Goal: Task Accomplishment & Management: Use online tool/utility

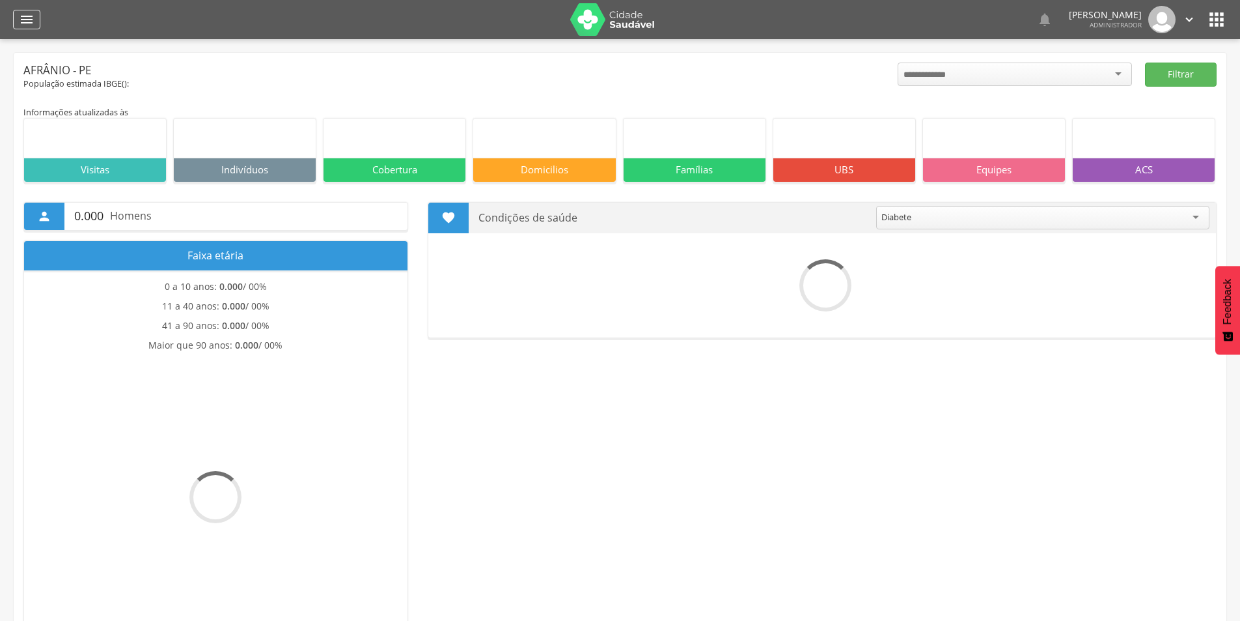
click at [25, 18] on icon "" at bounding box center [27, 20] width 16 height 16
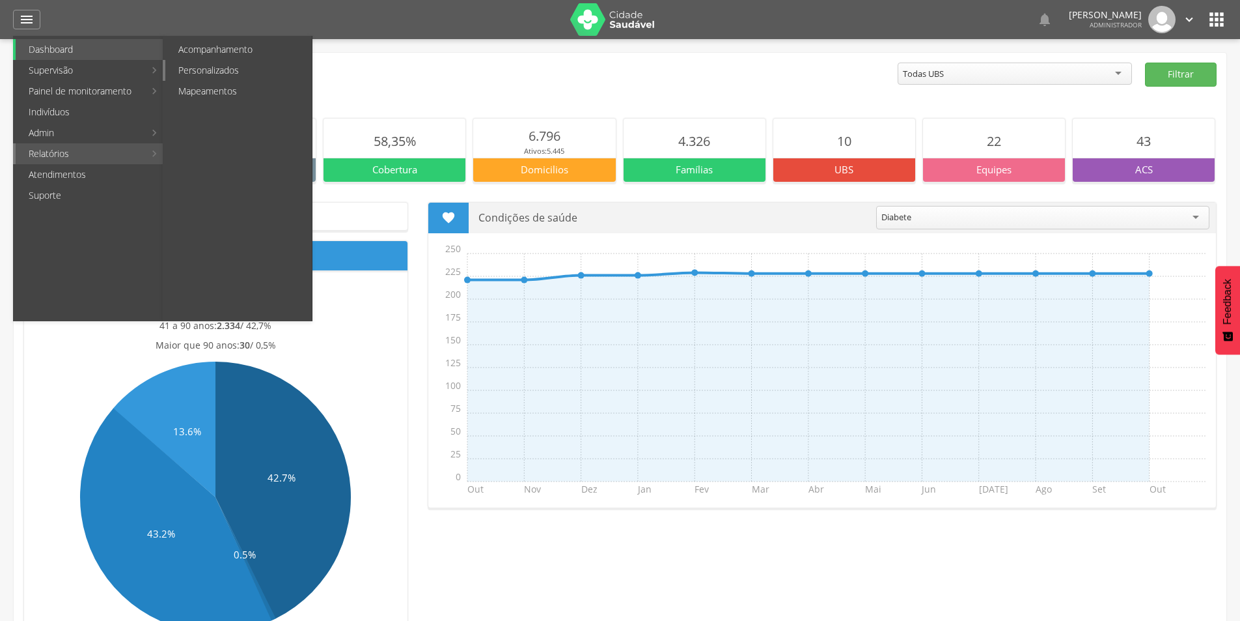
click at [230, 70] on link "Personalizados" at bounding box center [238, 70] width 147 height 21
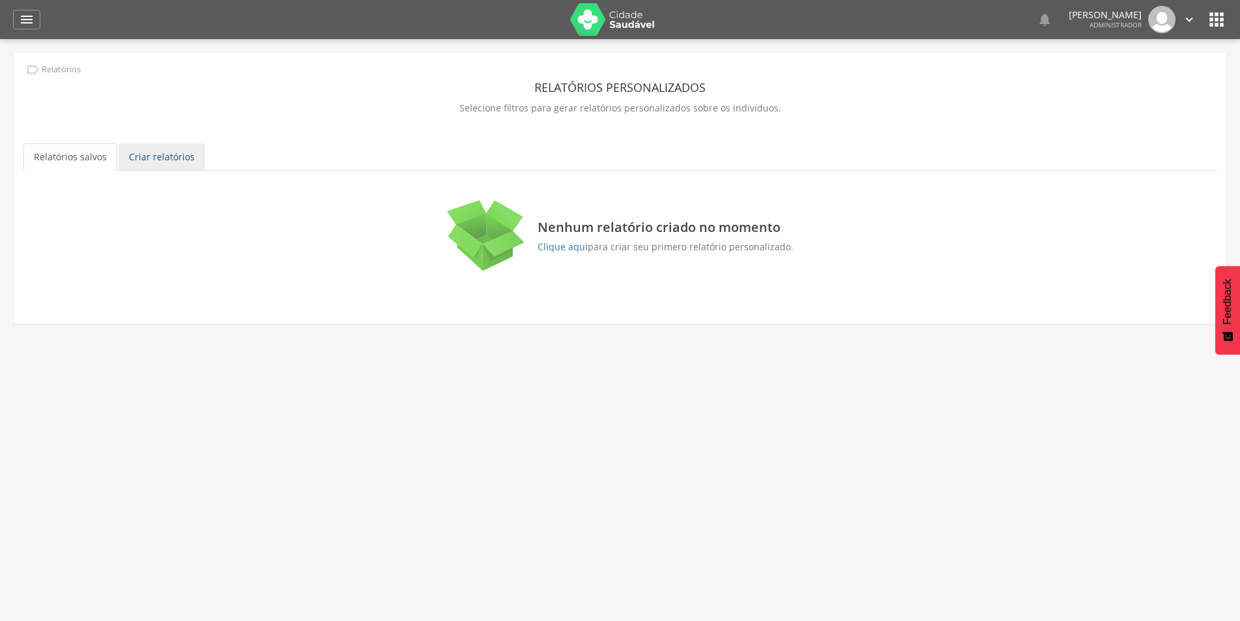
click at [169, 157] on link "Criar relatórios" at bounding box center [162, 156] width 87 height 27
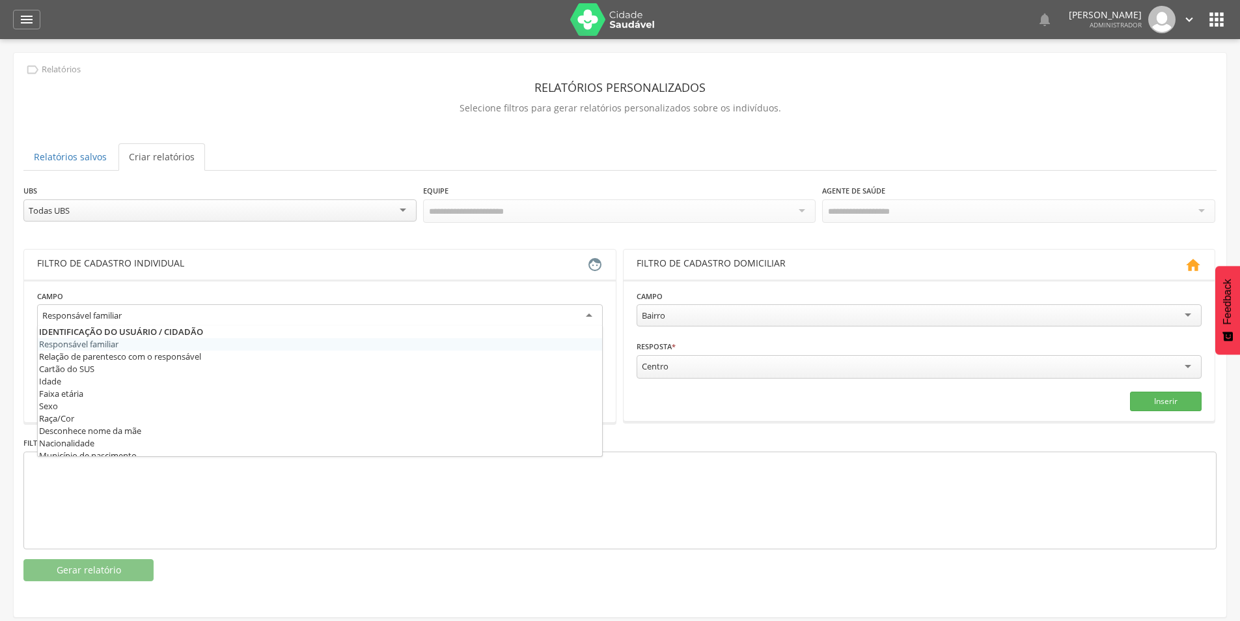
click at [241, 313] on div "Responsável familiar" at bounding box center [320, 315] width 566 height 23
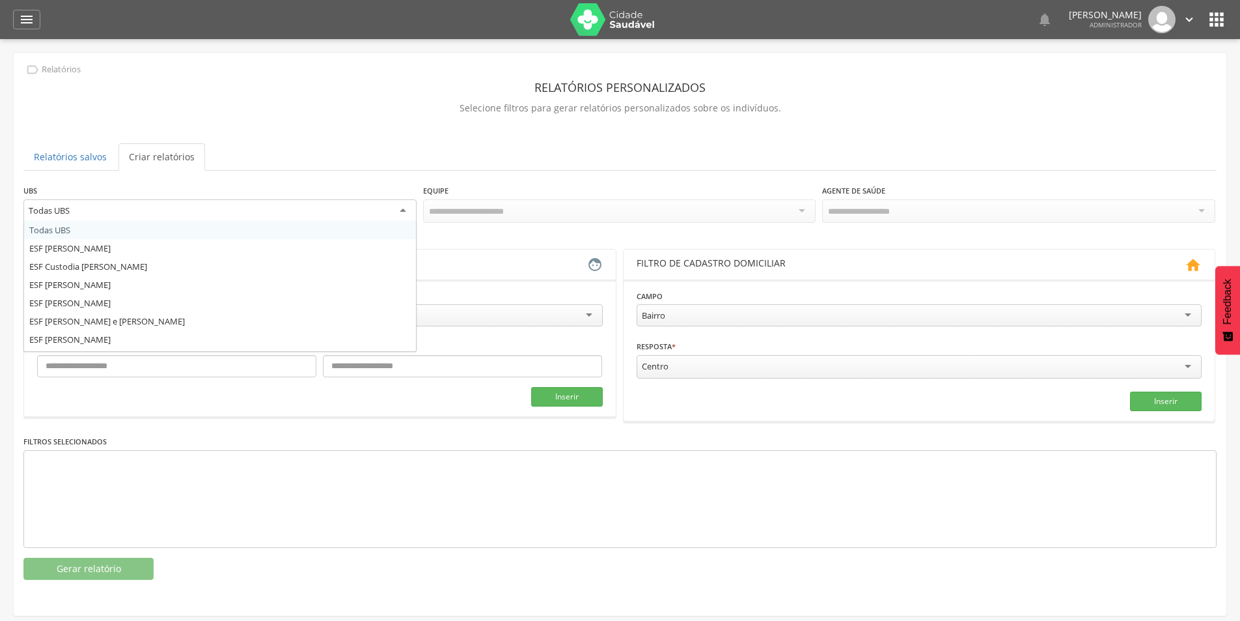
click at [329, 211] on div "Todas UBS" at bounding box center [219, 210] width 393 height 23
drag, startPoint x: 236, startPoint y: 301, endPoint x: 280, endPoint y: 286, distance: 46.7
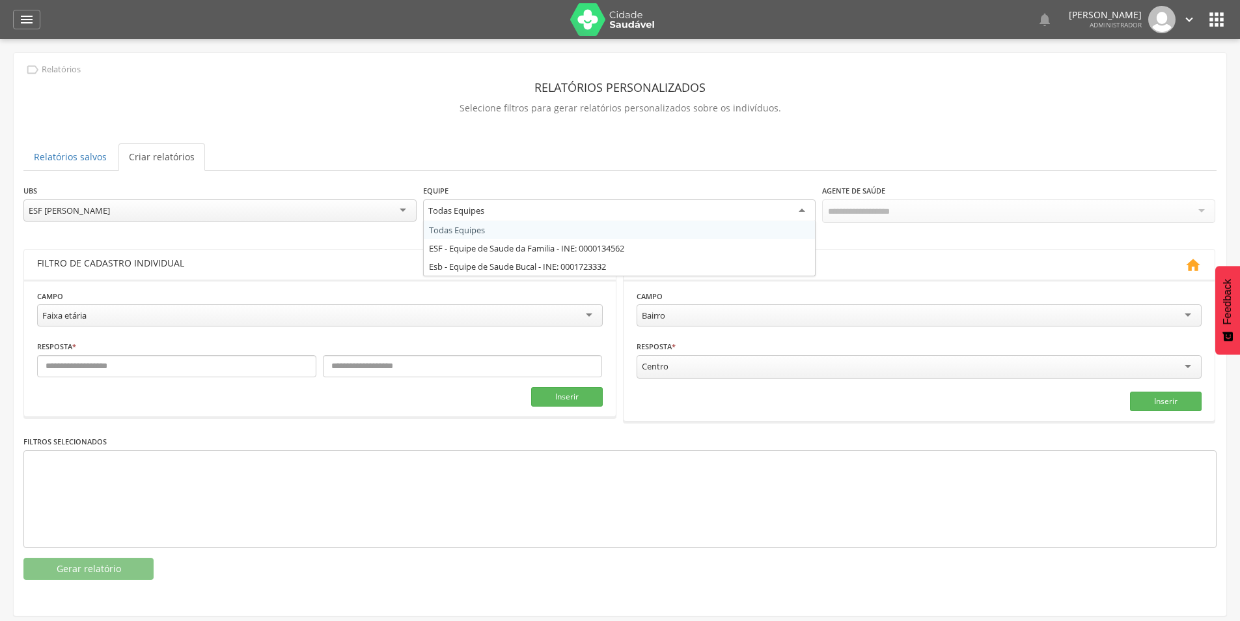
click at [670, 212] on div "Todas Equipes" at bounding box center [619, 210] width 393 height 23
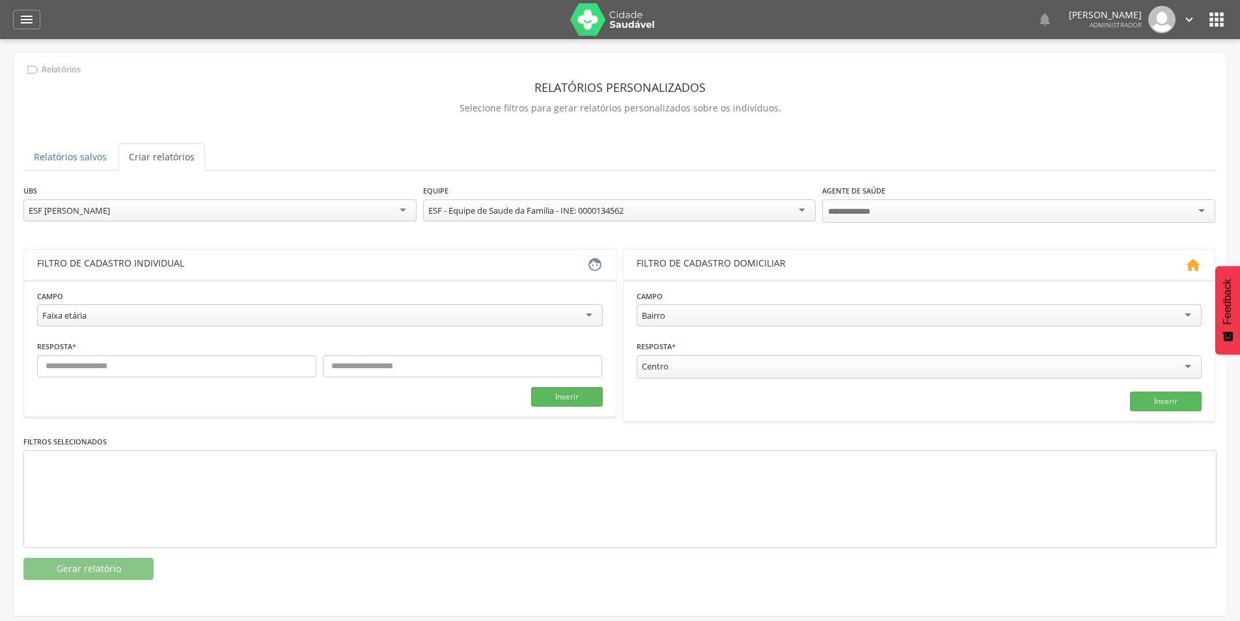
drag, startPoint x: 589, startPoint y: 251, endPoint x: 727, endPoint y: 234, distance: 139.1
click at [918, 199] on div at bounding box center [1018, 210] width 393 height 23
click at [526, 212] on div "ESF - Equipe de Saude da Familia - INE: 0000134562" at bounding box center [525, 210] width 195 height 12
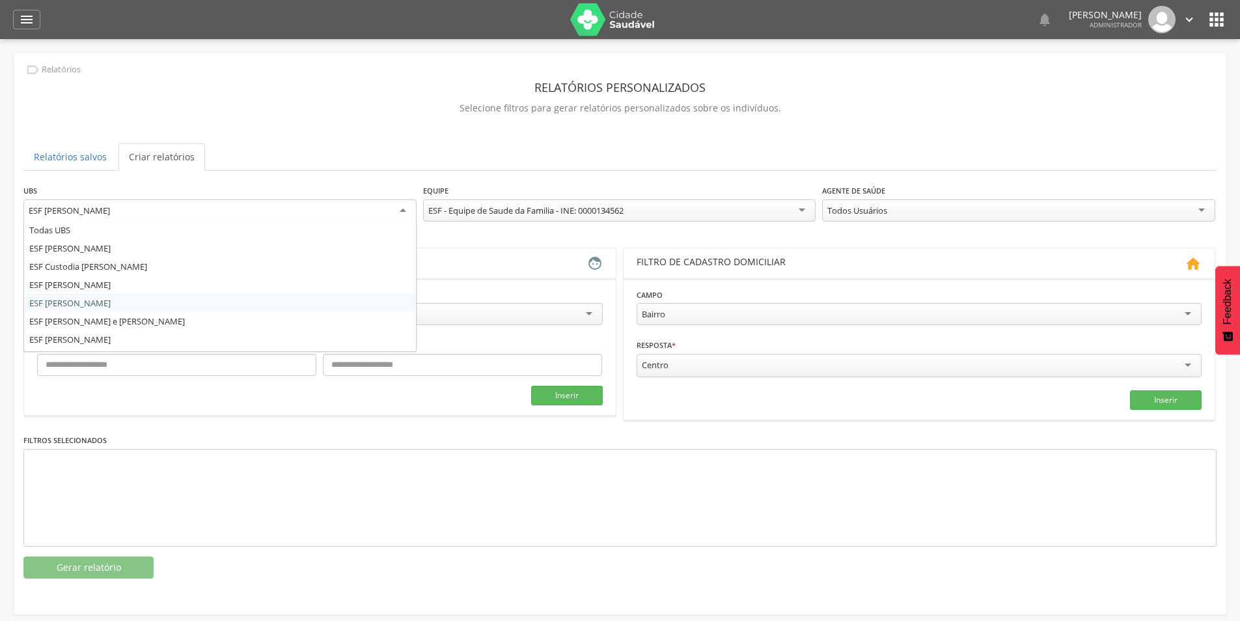
click at [361, 210] on div "ESF [PERSON_NAME]" at bounding box center [219, 210] width 393 height 23
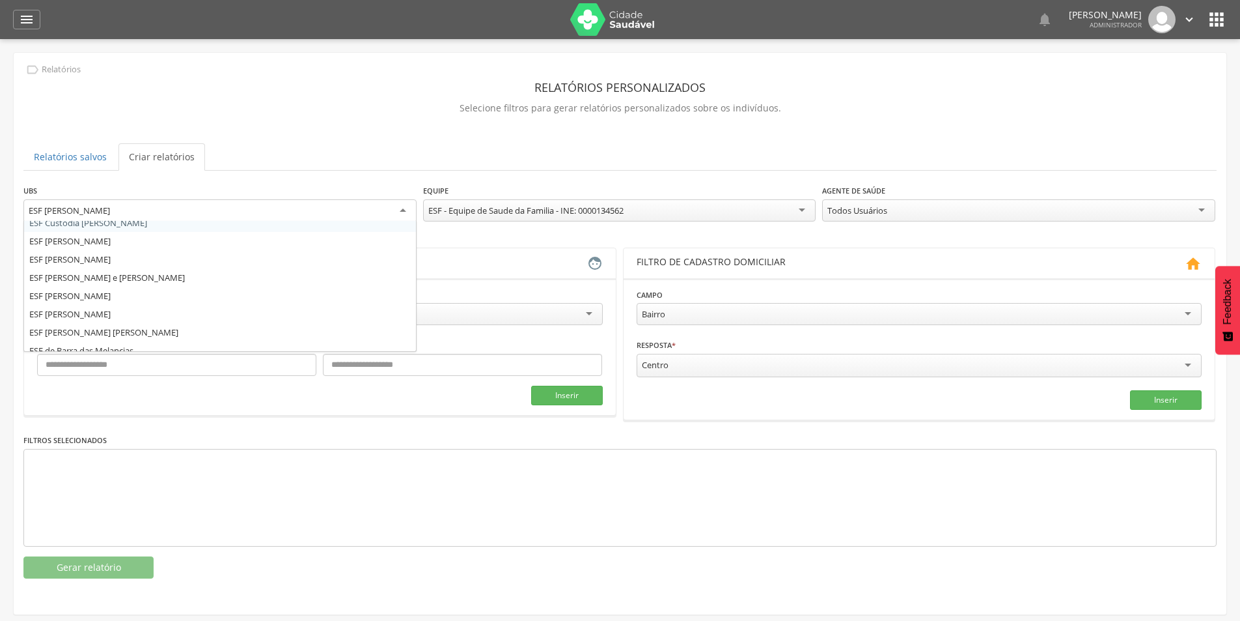
scroll to position [70, 0]
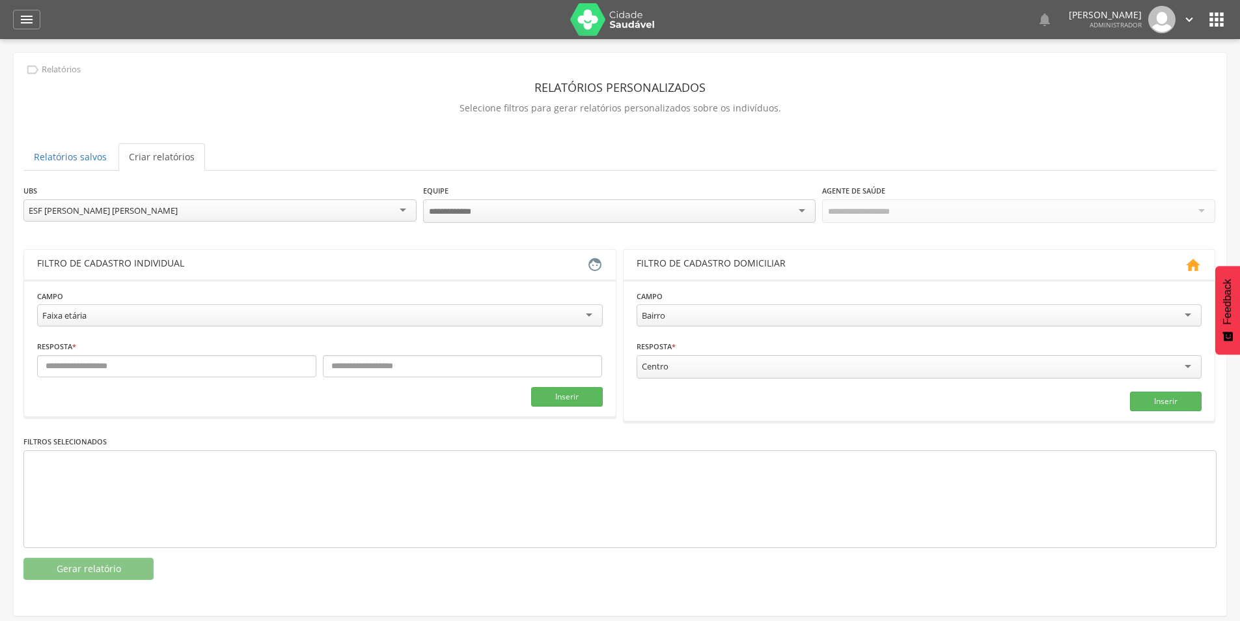
click at [649, 213] on div at bounding box center [619, 210] width 393 height 23
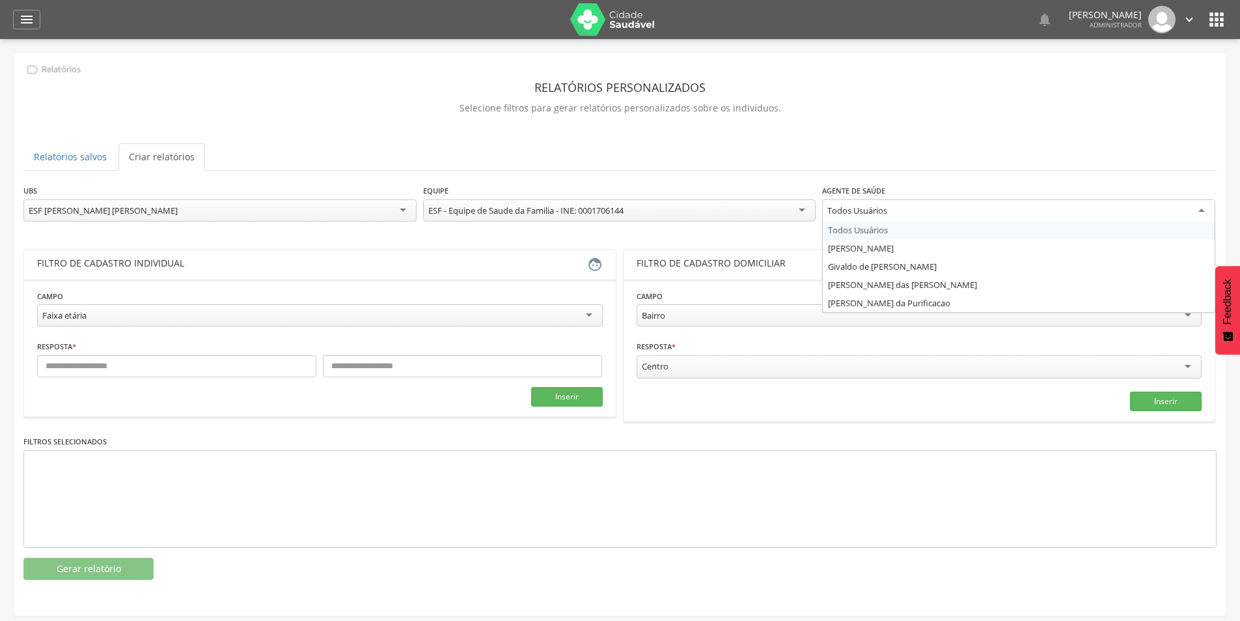
click at [989, 210] on div "Todos Usuários" at bounding box center [1018, 210] width 393 height 23
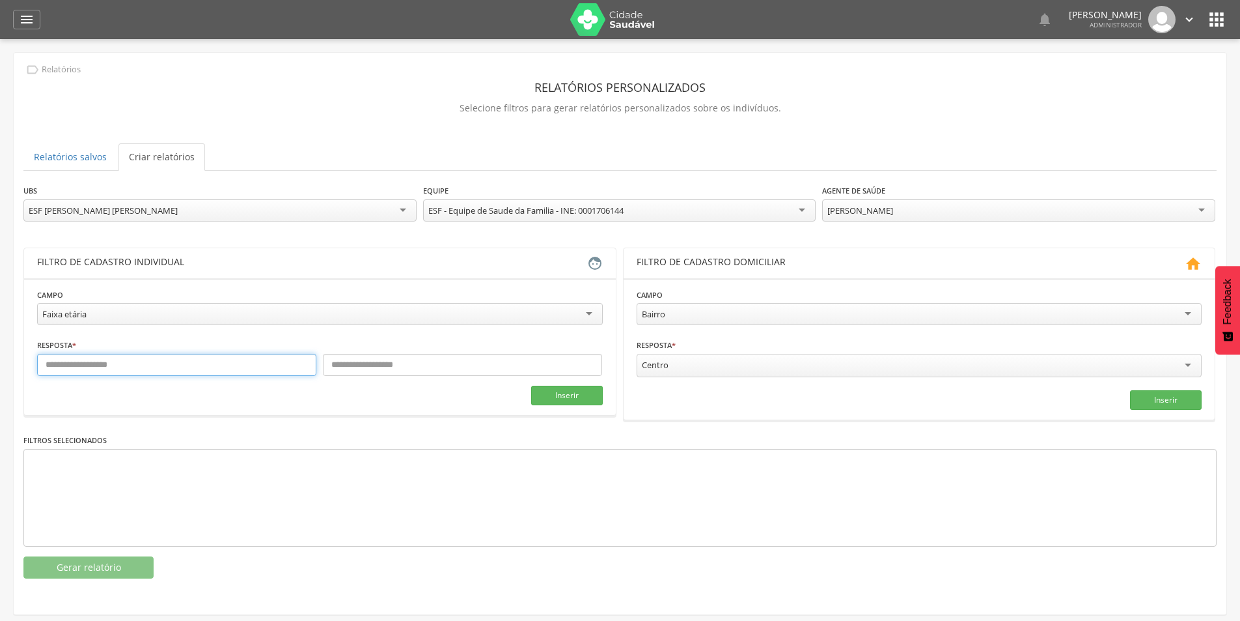
click at [199, 361] on input "text" at bounding box center [176, 365] width 279 height 22
type input "*"
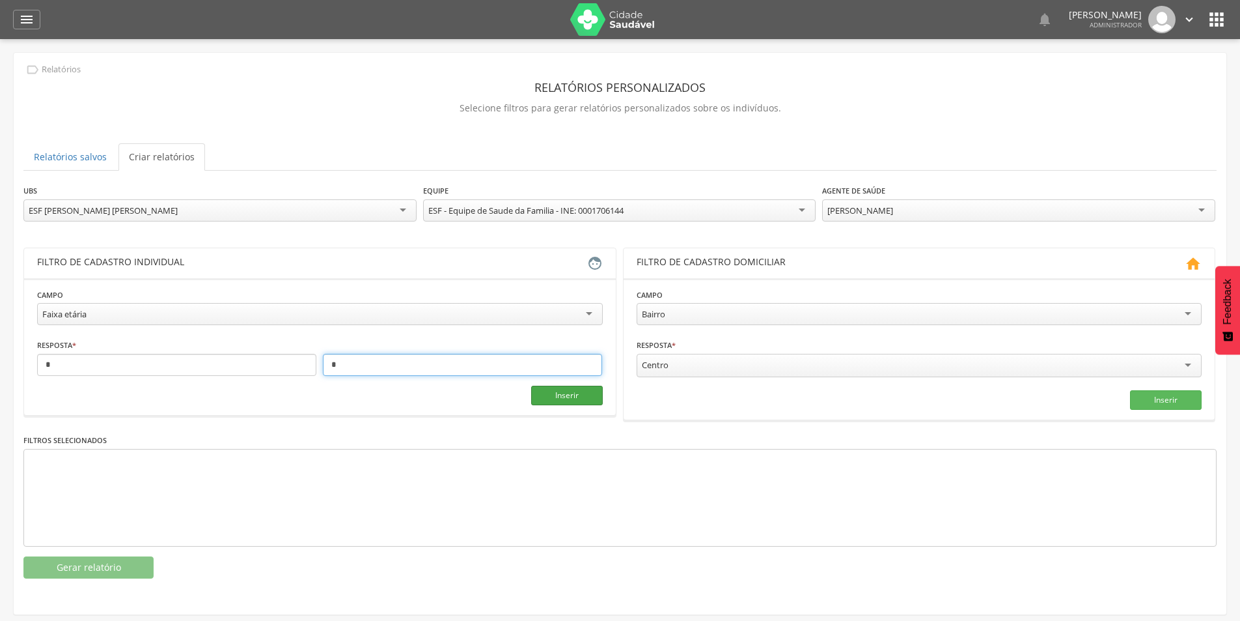
type input "*"
click at [560, 387] on button "Inserir" at bounding box center [567, 395] width 72 height 20
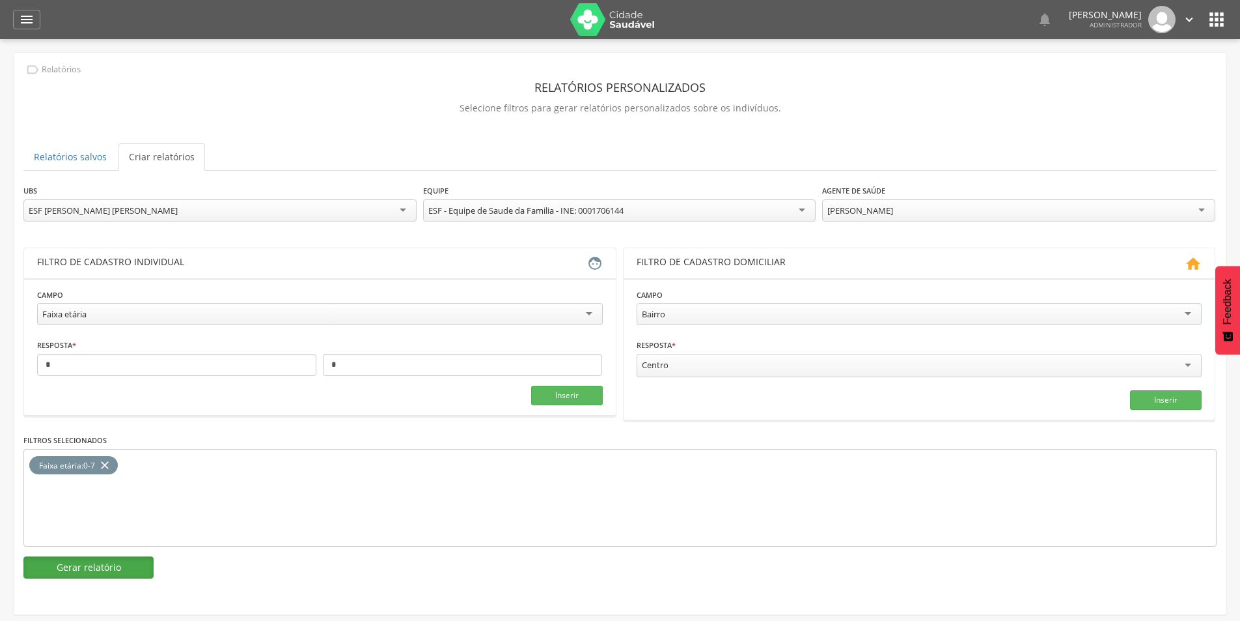
click at [98, 564] on button "Gerar relatório" at bounding box center [88, 567] width 130 height 22
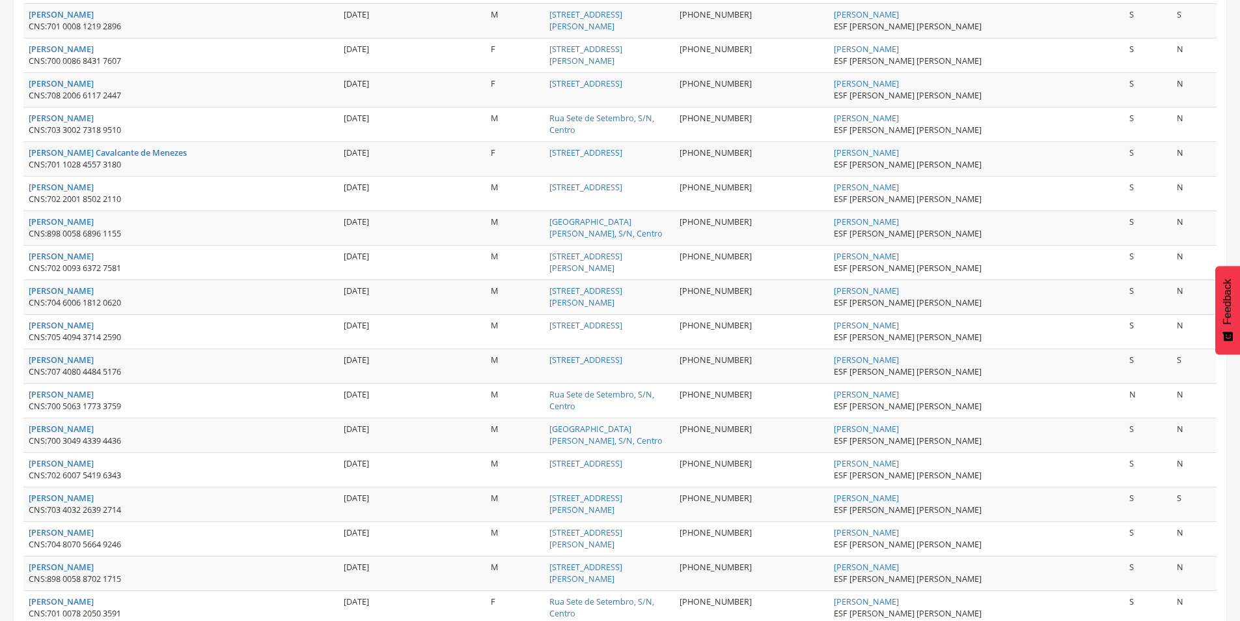
scroll to position [0, 0]
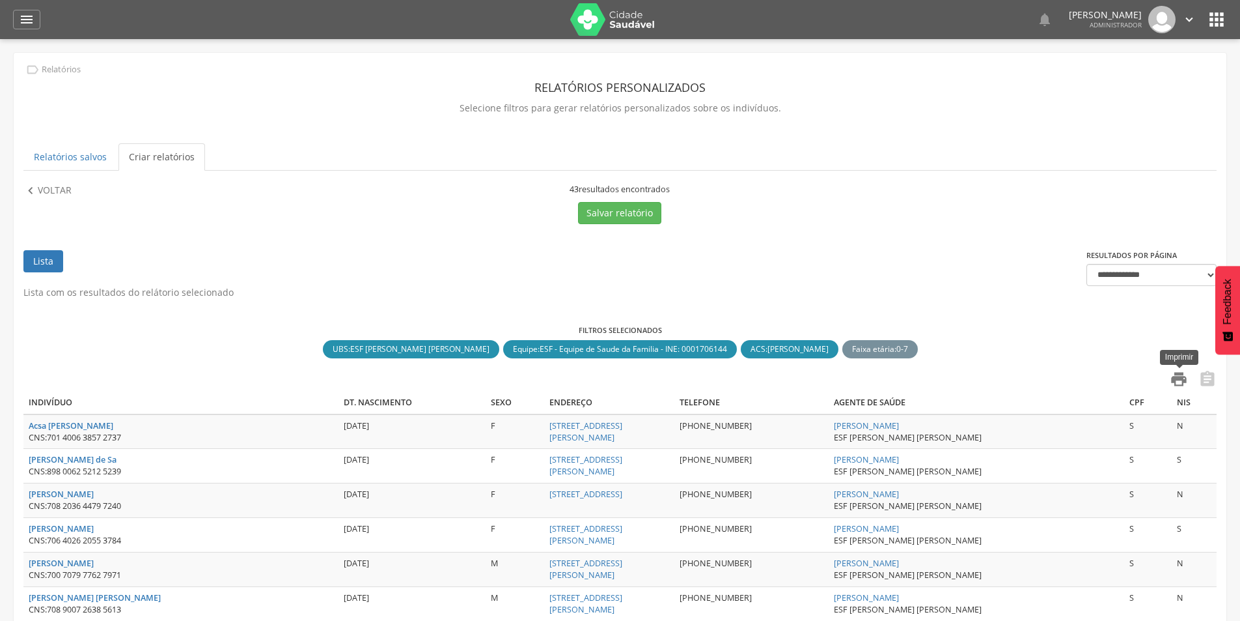
click at [1183, 377] on icon "" at bounding box center [1179, 379] width 18 height 18
